Goal: Find specific page/section: Find specific page/section

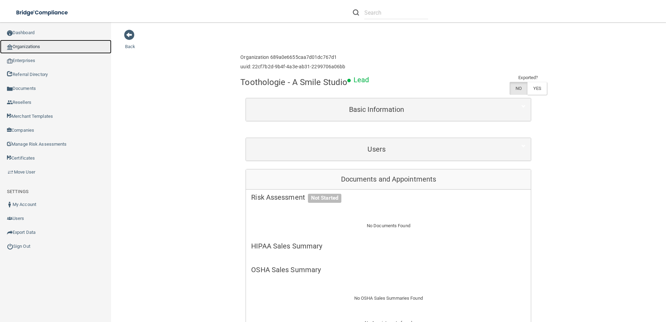
drag, startPoint x: 0, startPoint y: 0, endPoint x: 37, endPoint y: 44, distance: 57.1
click at [37, 44] on link "Organizations" at bounding box center [55, 47] width 111 height 14
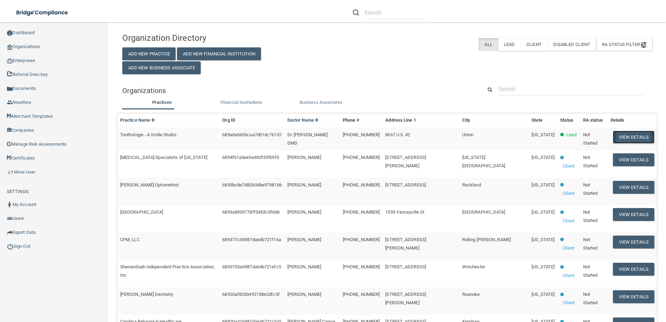
click at [627, 135] on button "View Details" at bounding box center [633, 137] width 41 height 13
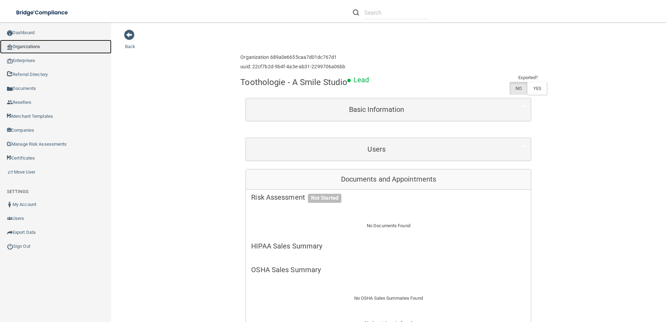
click at [53, 47] on link "Organizations" at bounding box center [55, 47] width 111 height 14
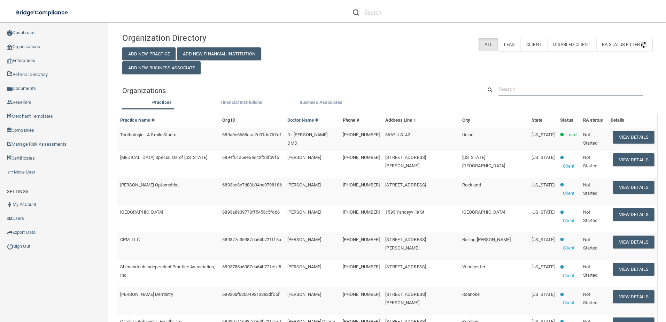
click at [530, 85] on input "text" at bounding box center [570, 89] width 145 height 13
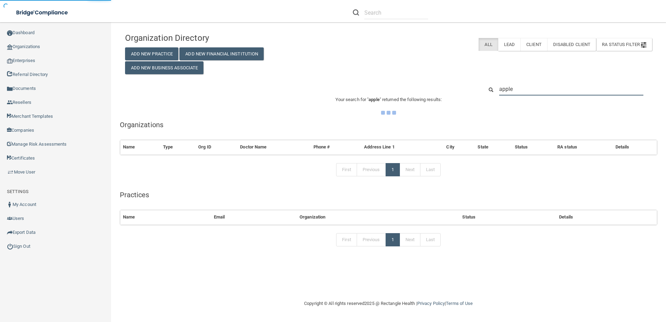
type input "appleg"
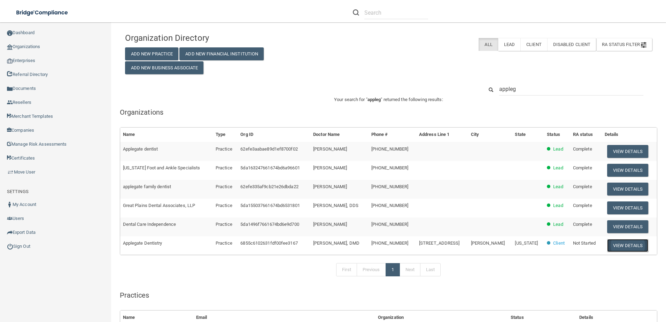
click at [622, 244] on button "View Details" at bounding box center [627, 245] width 41 height 13
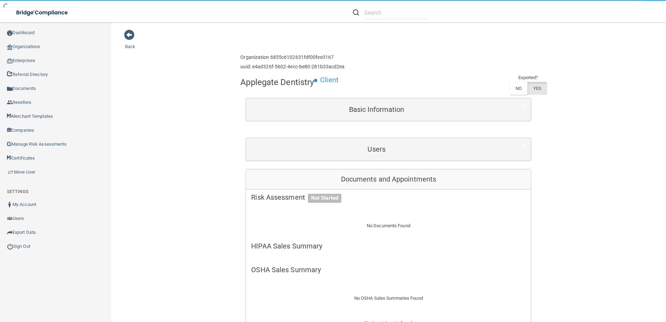
scroll to position [174, 0]
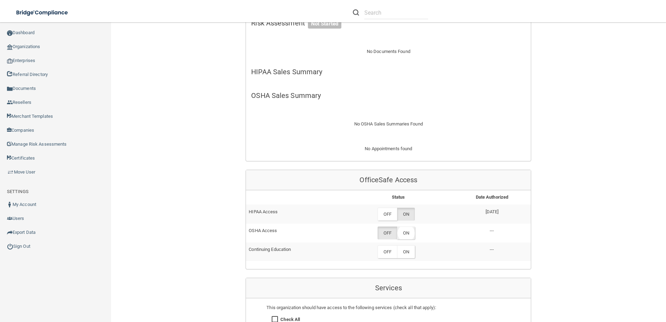
click at [406, 234] on label "ON" at bounding box center [406, 232] width 18 height 13
